Goal: Information Seeking & Learning: Learn about a topic

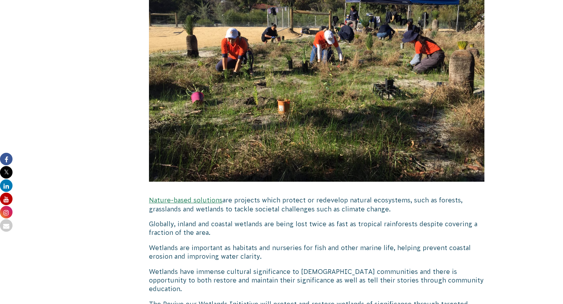
scroll to position [815, 0]
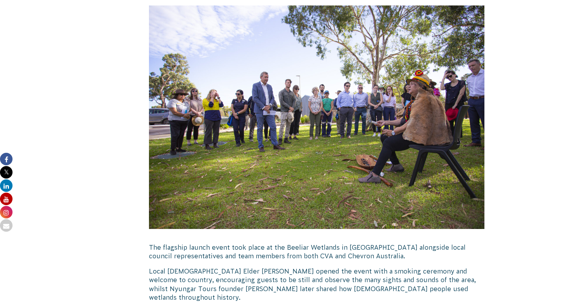
scroll to position [804, 0]
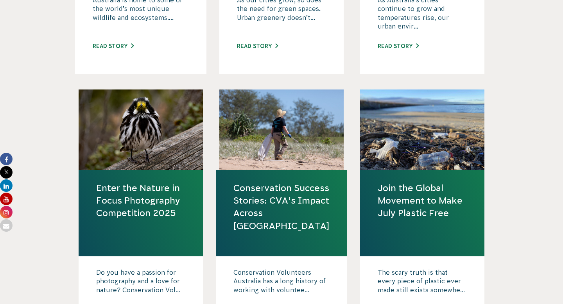
scroll to position [578, 0]
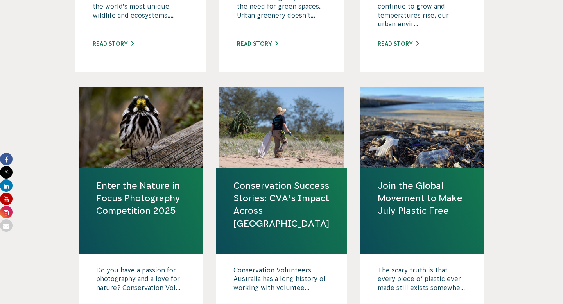
click at [167, 197] on link "Enter the Nature in Focus Photography Competition 2025" at bounding box center [140, 199] width 89 height 38
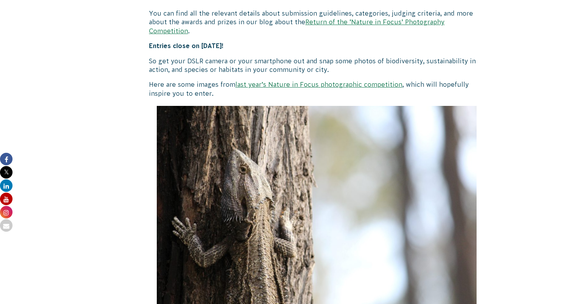
scroll to position [799, 0]
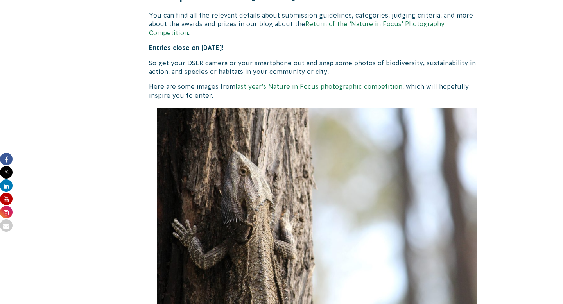
click at [338, 28] on p "You can find all the relevant details about submission guidelines, categories, …" at bounding box center [317, 24] width 336 height 26
click at [338, 22] on link "Return of the ‘Nature in Focus’ Photography Competition" at bounding box center [297, 28] width 296 height 16
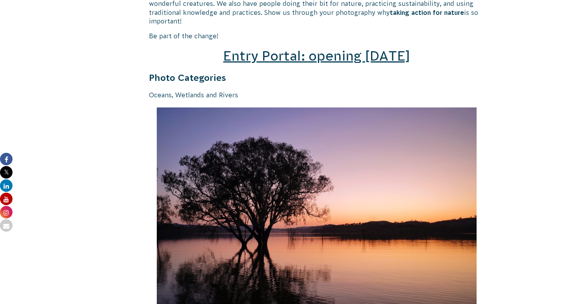
scroll to position [1152, 0]
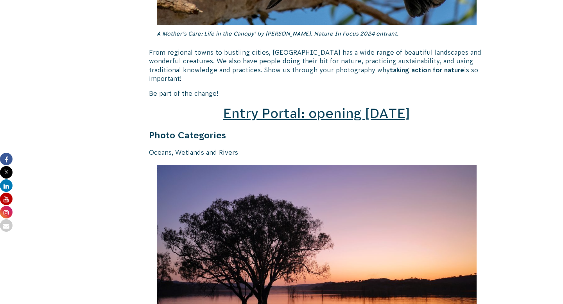
click at [284, 106] on span "Entry Portal: opening [DATE]" at bounding box center [316, 113] width 187 height 15
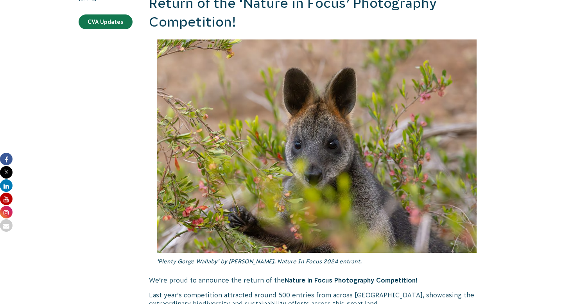
scroll to position [290, 0]
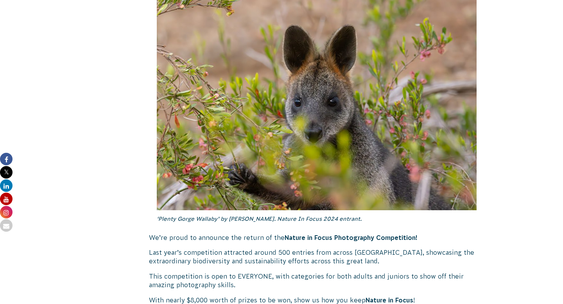
click at [234, 220] on em "‘Plenty Gorge Wallaby’ by [PERSON_NAME]. Nature In Focus 2024 entrant." at bounding box center [259, 219] width 205 height 6
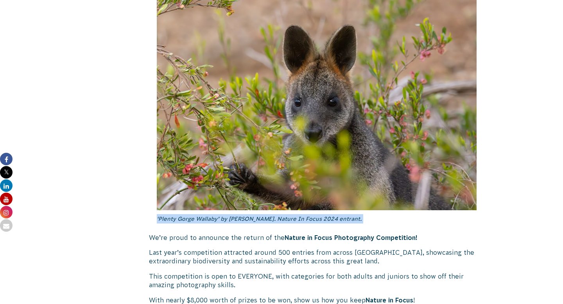
click at [234, 220] on em "‘Plenty Gorge Wallaby’ by [PERSON_NAME]. Nature In Focus 2024 entrant." at bounding box center [259, 219] width 205 height 6
copy div "‘Plenty Gorge Wallaby’ by [PERSON_NAME]. Nature In Focus 2024 entrant."
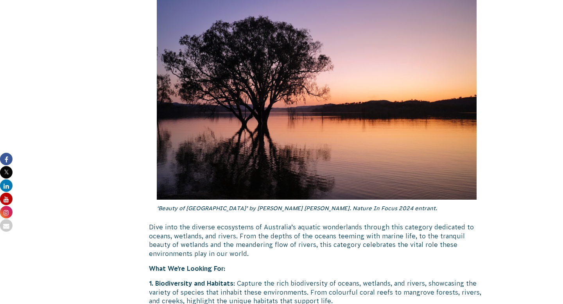
scroll to position [1342, 0]
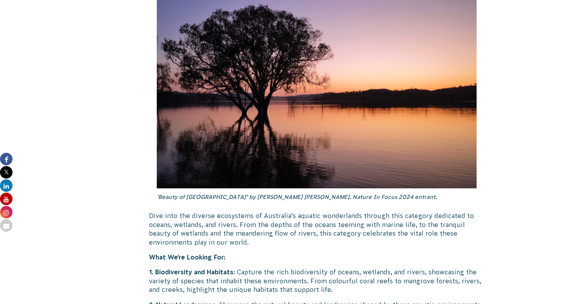
click at [241, 194] on em "‘Beauty of [GEOGRAPHIC_DATA]’ by [PERSON_NAME] [PERSON_NAME]. Nature In Focus 2…" at bounding box center [297, 197] width 281 height 6
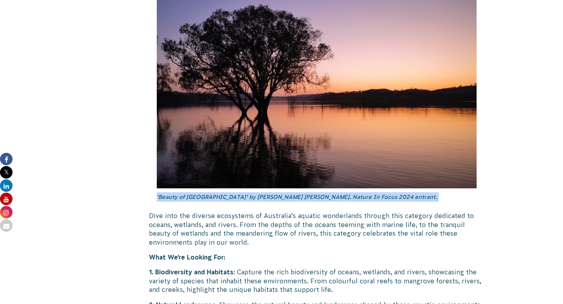
click at [241, 194] on em "‘Beauty of [GEOGRAPHIC_DATA]’ by [PERSON_NAME] [PERSON_NAME]. Nature In Focus 2…" at bounding box center [297, 197] width 281 height 6
copy div "‘Beauty of [GEOGRAPHIC_DATA]’ by [PERSON_NAME] [PERSON_NAME]. Nature In Focus 2…"
